Goal: Register for event/course

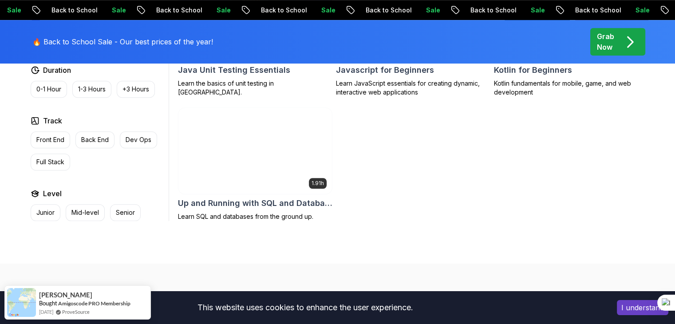
scroll to position [635, 0]
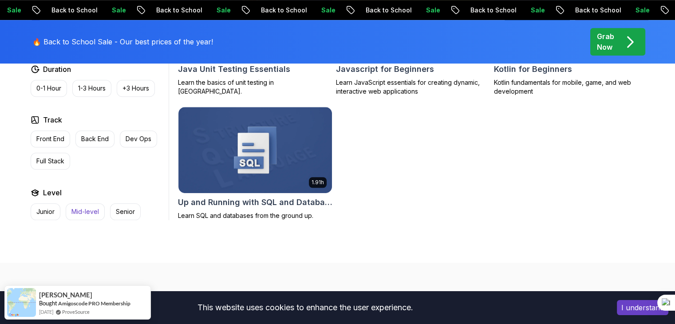
click at [71, 212] on p "Mid-level" at bounding box center [85, 211] width 28 height 9
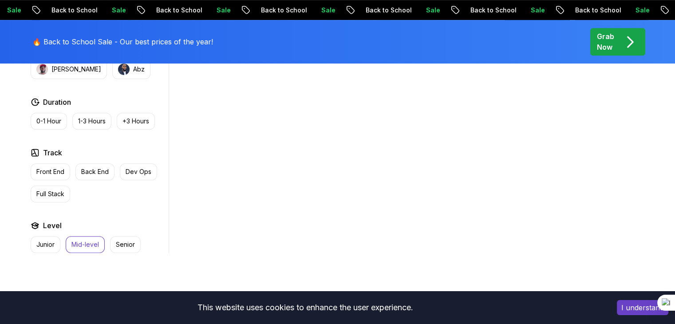
scroll to position [442, 0]
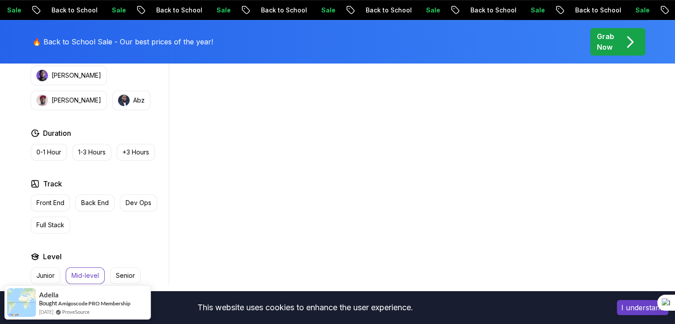
click at [51, 274] on p "Junior" at bounding box center [45, 275] width 18 height 9
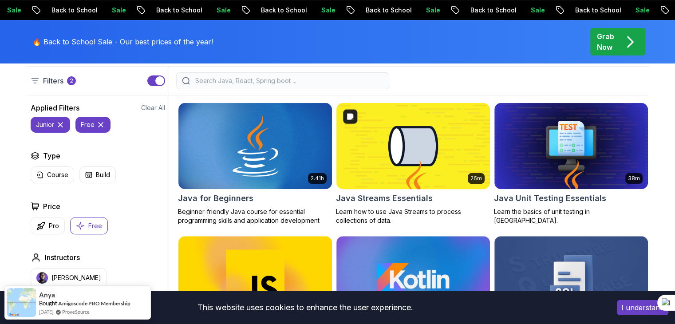
scroll to position [241, 0]
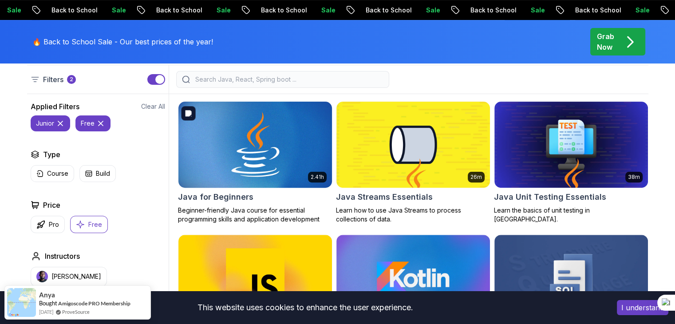
click at [295, 145] on img at bounding box center [254, 144] width 161 height 90
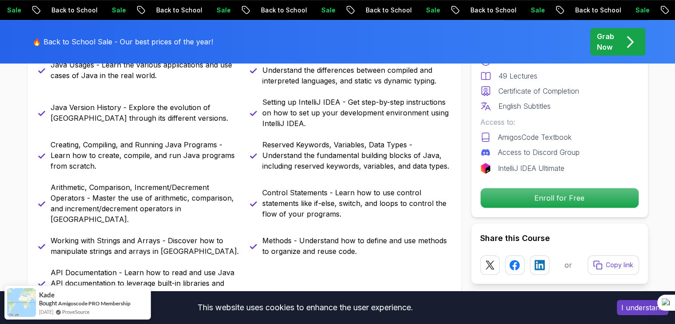
scroll to position [394, 0]
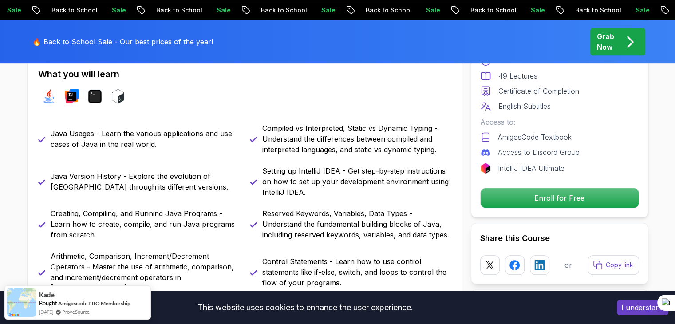
click at [122, 174] on p "Java Version History - Explore the evolution of Java through its different vers…" at bounding box center [145, 181] width 189 height 21
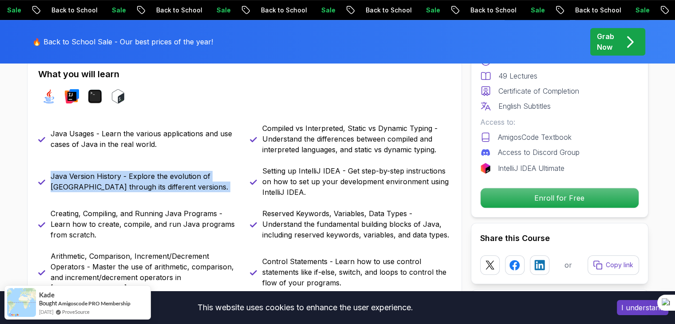
click at [122, 174] on p "Java Version History - Explore the evolution of Java through its different vers…" at bounding box center [145, 181] width 189 height 21
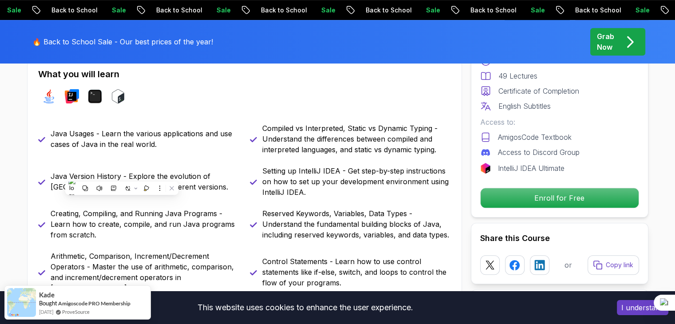
click at [126, 221] on p "Creating, Compiling, and Running Java Programs - Learn how to create, compile, …" at bounding box center [145, 224] width 189 height 32
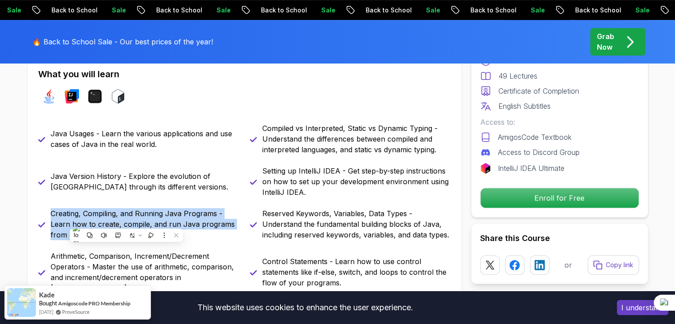
click at [126, 221] on p "Creating, Compiling, and Running Java Programs - Learn how to create, compile, …" at bounding box center [145, 224] width 189 height 32
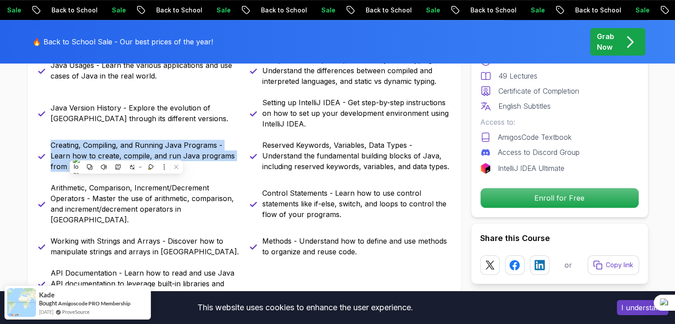
scroll to position [464, 0]
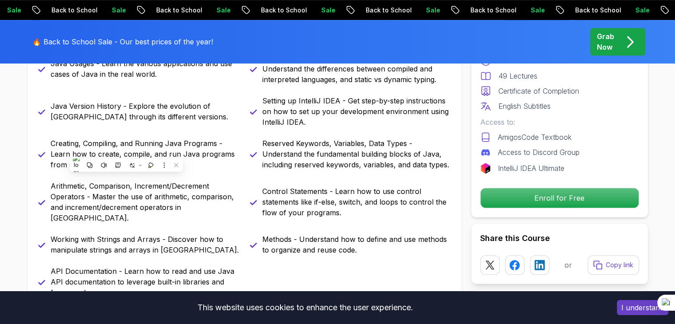
click at [134, 200] on p "Arithmetic, Comparison, Increment/Decrement Operators - Master the use of arith…" at bounding box center [145, 202] width 189 height 43
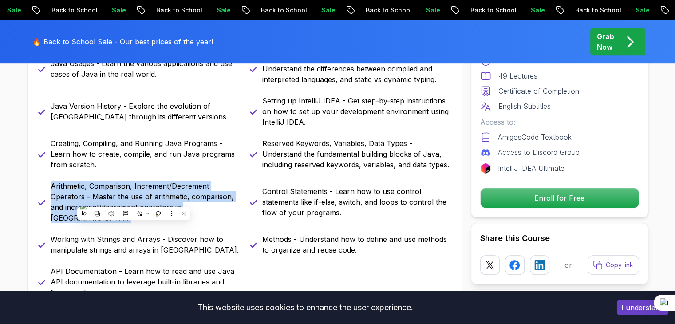
click at [134, 200] on p "Arithmetic, Comparison, Increment/Decrement Operators - Master the use of arith…" at bounding box center [145, 202] width 189 height 43
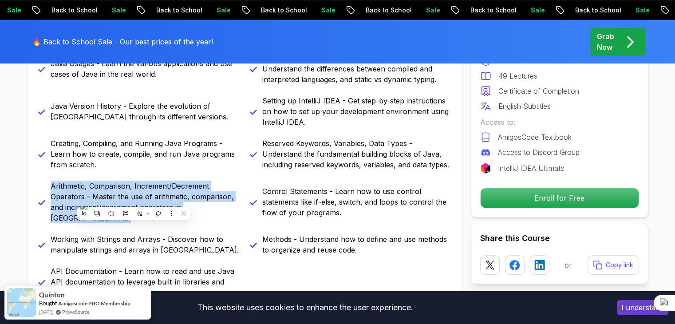
click at [115, 185] on p "Arithmetic, Comparison, Increment/Decrement Operators - Master the use of arith…" at bounding box center [145, 202] width 189 height 43
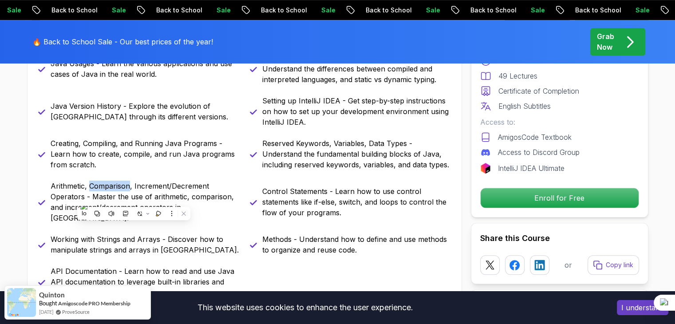
click at [115, 185] on p "Arithmetic, Comparison, Increment/Decrement Operators - Master the use of arith…" at bounding box center [145, 202] width 189 height 43
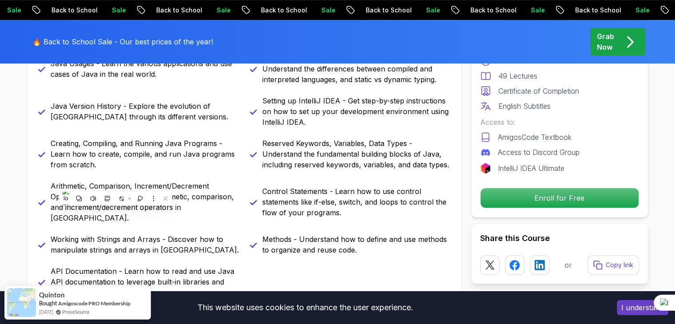
click at [144, 185] on p "Arithmetic, Comparison, Increment/Decrement Operators - Master the use of arith…" at bounding box center [145, 202] width 189 height 43
click at [209, 196] on p "Arithmetic, Comparison, Increment/Decrement Operators - Master the use of arith…" at bounding box center [145, 202] width 189 height 43
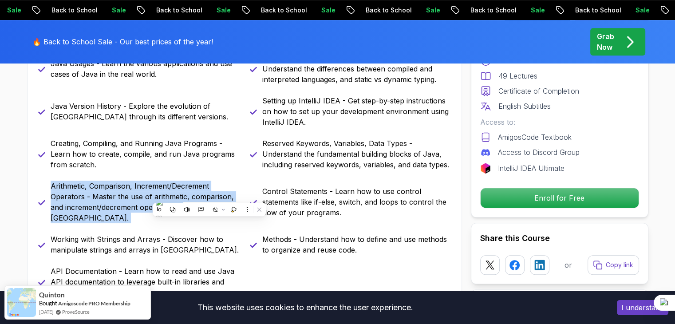
click at [209, 196] on p "Arithmetic, Comparison, Increment/Decrement Operators - Master the use of arith…" at bounding box center [145, 202] width 189 height 43
click at [130, 198] on p "Arithmetic, Comparison, Increment/Decrement Operators - Master the use of arith…" at bounding box center [145, 202] width 189 height 43
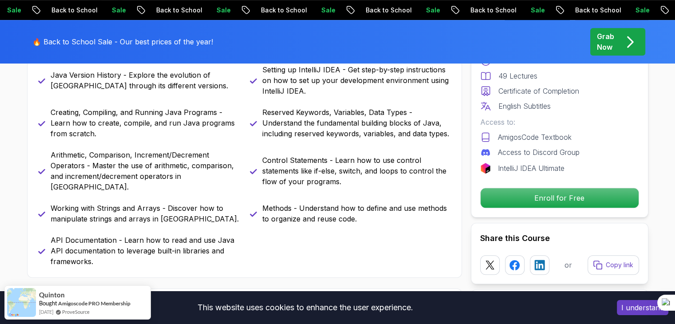
scroll to position [504, 0]
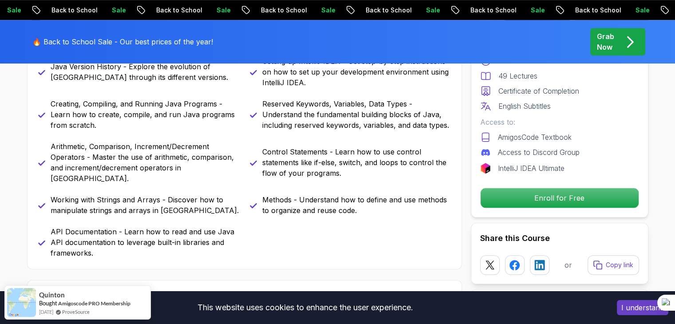
click at [130, 198] on p "Working with Strings and Arrays - Discover how to manipulate strings and arrays…" at bounding box center [145, 204] width 189 height 21
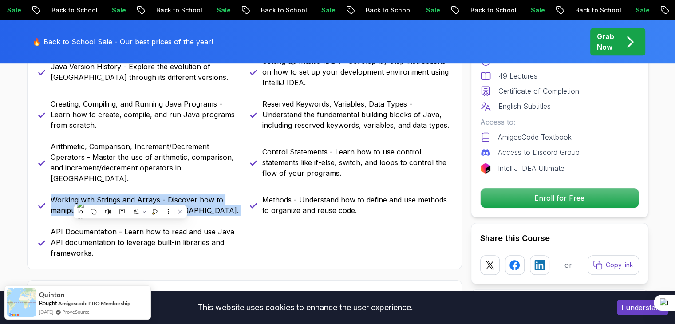
click at [130, 198] on p "Working with Strings and Arrays - Discover how to manipulate strings and arrays…" at bounding box center [145, 204] width 189 height 21
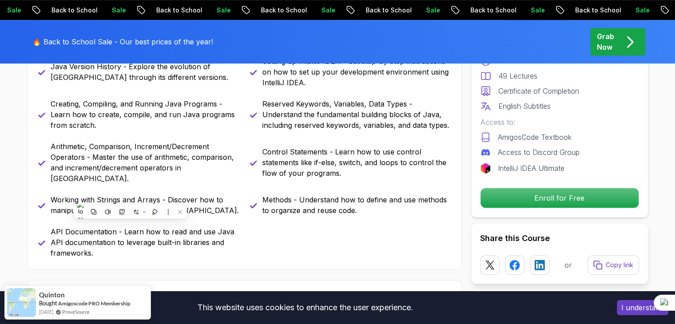
click at [113, 229] on p "API Documentation - Learn how to read and use Java API documentation to leverag…" at bounding box center [145, 242] width 189 height 32
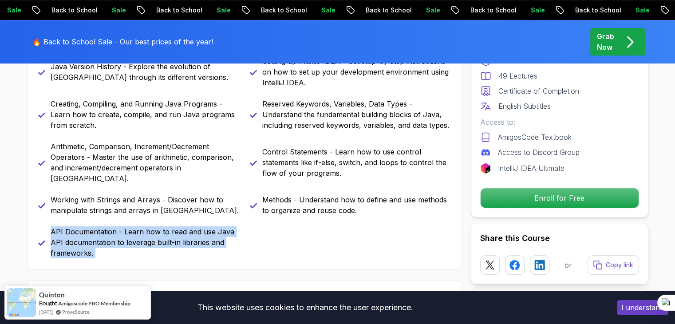
click at [113, 229] on p "API Documentation - Learn how to read and use Java API documentation to leverag…" at bounding box center [145, 242] width 189 height 32
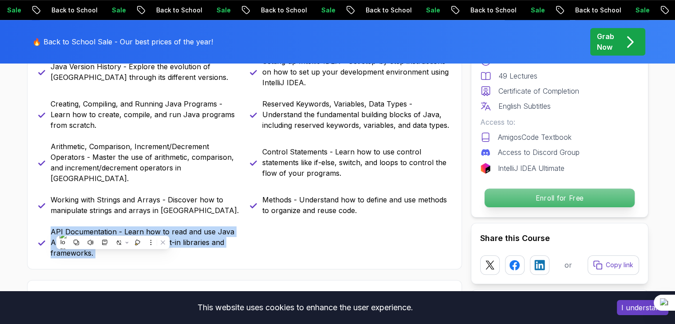
click at [529, 192] on p "Enroll for Free" at bounding box center [559, 198] width 150 height 19
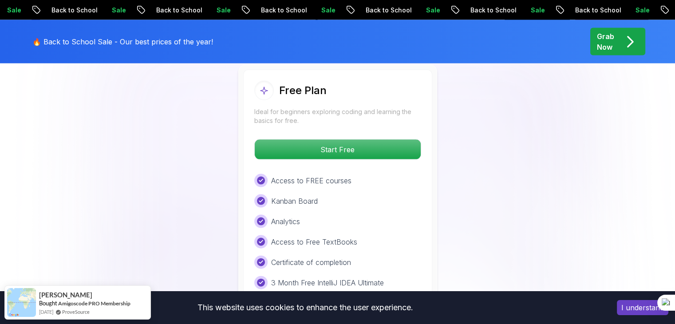
scroll to position [1869, 0]
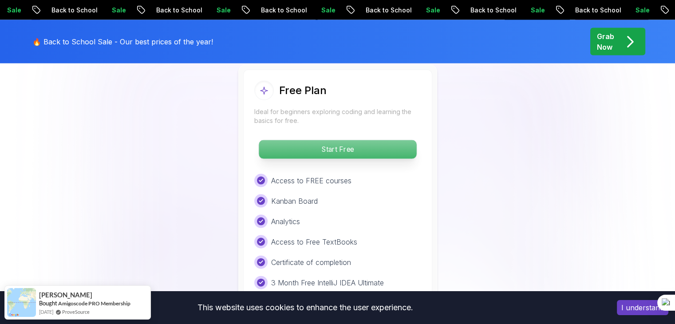
click at [345, 140] on p "Start Free" at bounding box center [338, 149] width 158 height 19
click at [338, 140] on p "Start Free" at bounding box center [338, 149] width 158 height 19
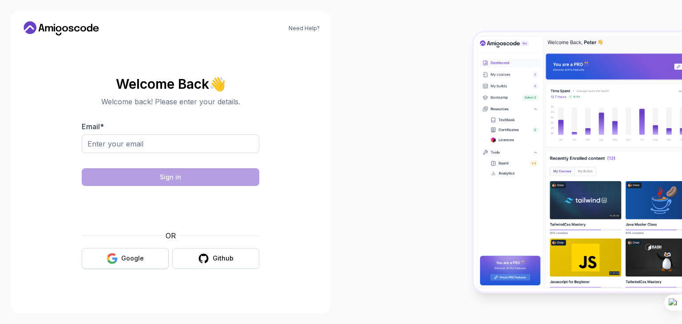
click at [125, 264] on button "Google" at bounding box center [125, 258] width 87 height 21
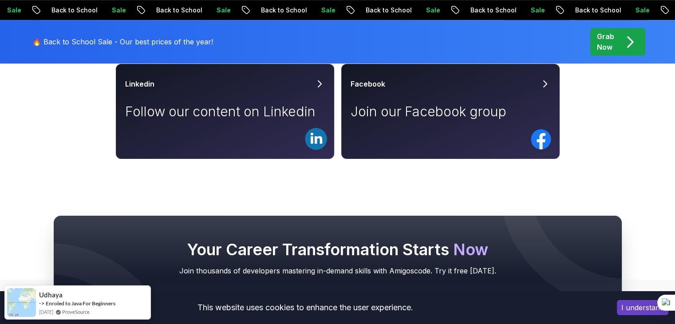
scroll to position [642, 0]
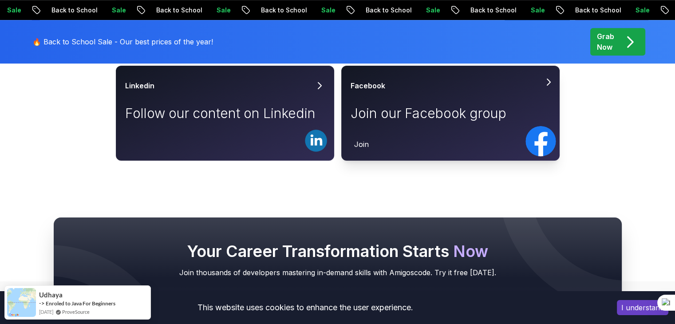
click at [465, 123] on div "Facebook Join our Facebook group" at bounding box center [451, 104] width 200 height 48
